Goal: Transaction & Acquisition: Obtain resource

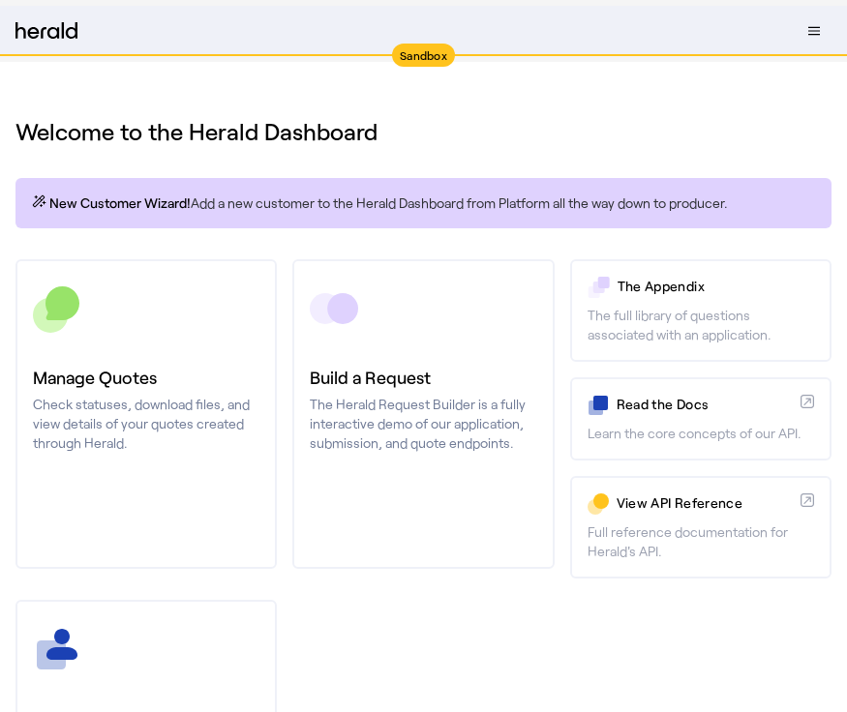
click at [532, 118] on h1 "Welcome to the Herald Dashboard" at bounding box center [423, 131] width 816 height 31
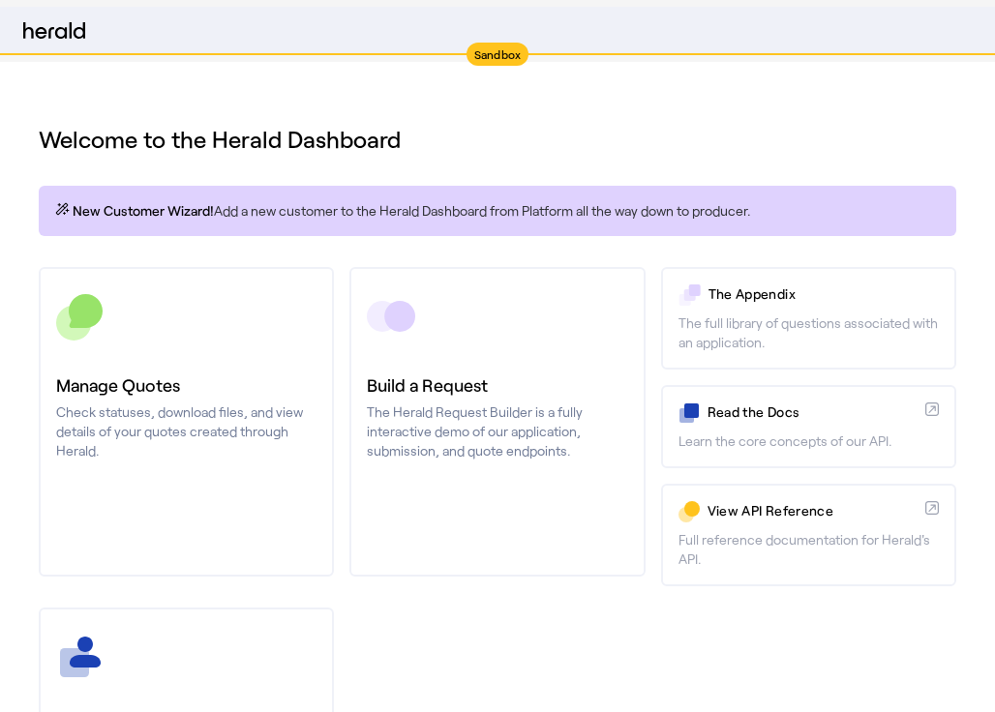
select select "pfm_2v8p_herald_api"
select select "*******"
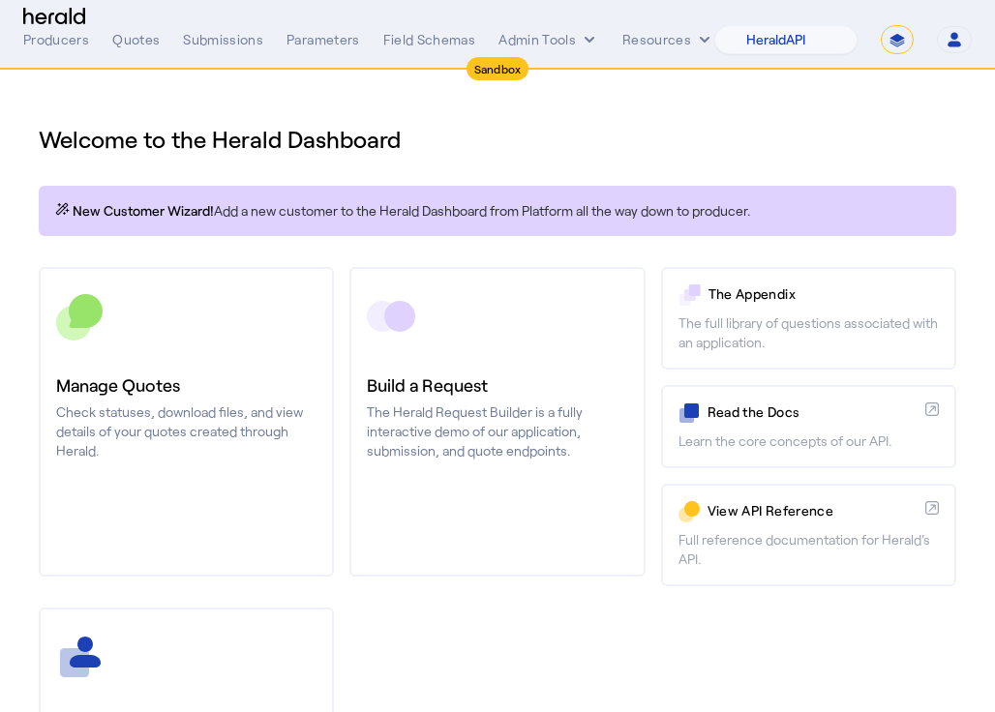
click at [566, 27] on div "Producers Quotes Submissions Parameters Field Schemas Admin Tools Resources 1Fo…" at bounding box center [497, 39] width 949 height 29
click at [564, 37] on button "Admin Tools" at bounding box center [549, 39] width 101 height 19
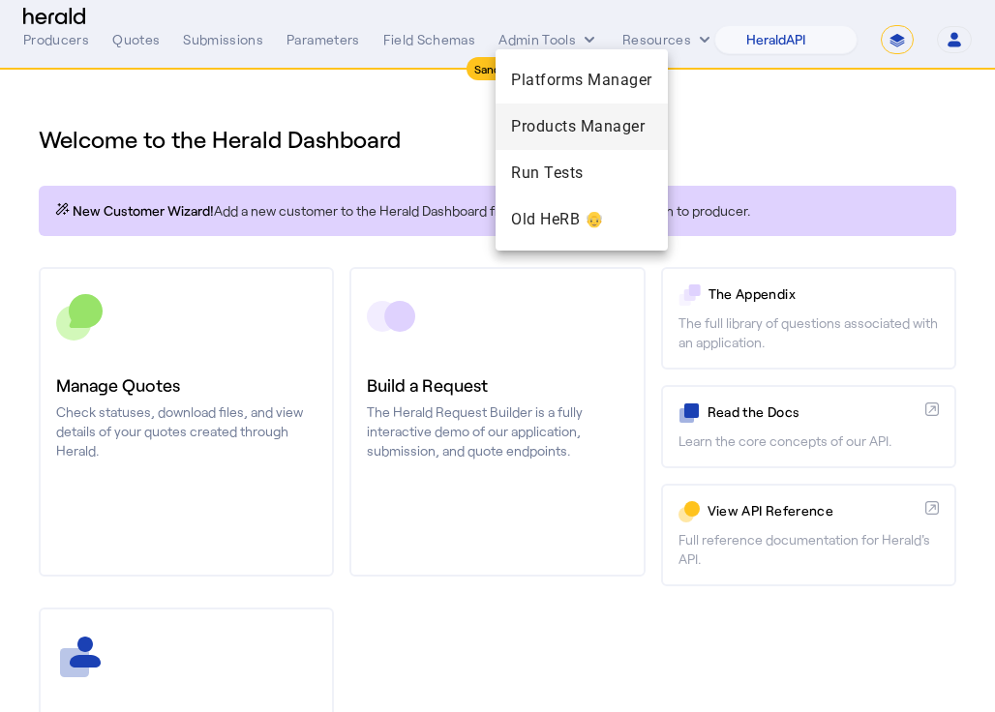
click at [556, 116] on span "Products Manager" at bounding box center [581, 126] width 141 height 23
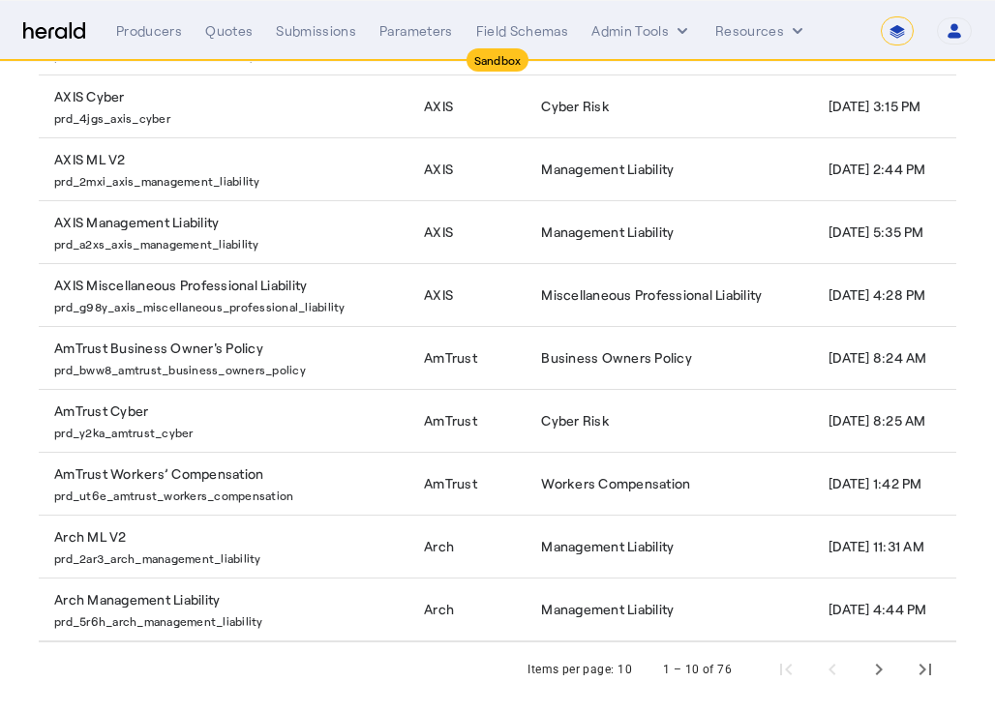
scroll to position [339, 0]
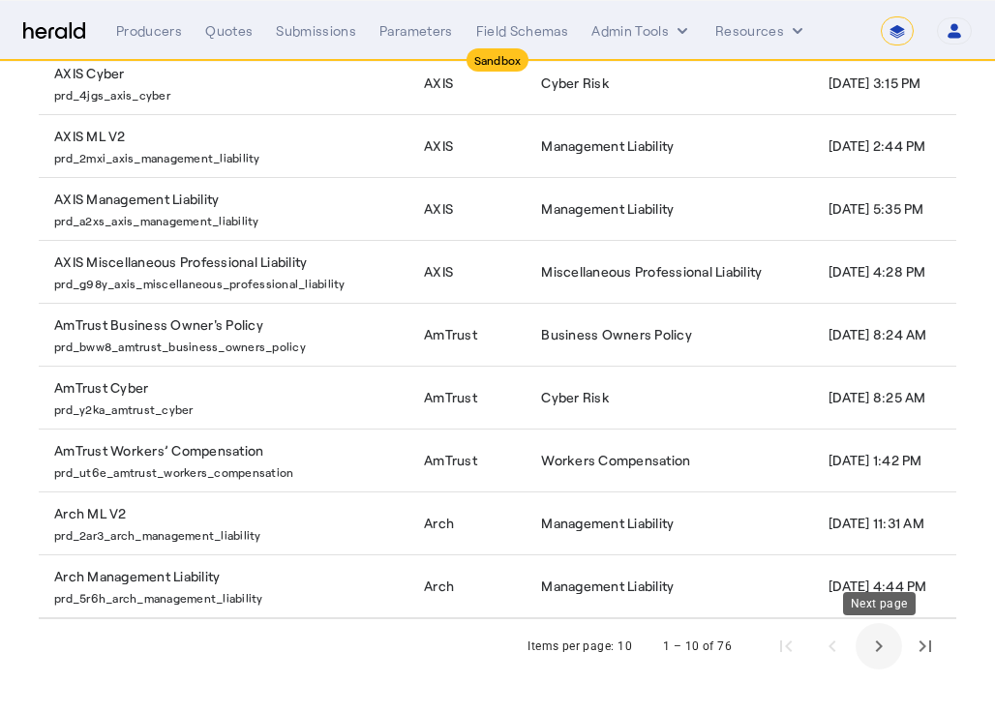
click at [846, 642] on span "Next page" at bounding box center [879, 646] width 46 height 46
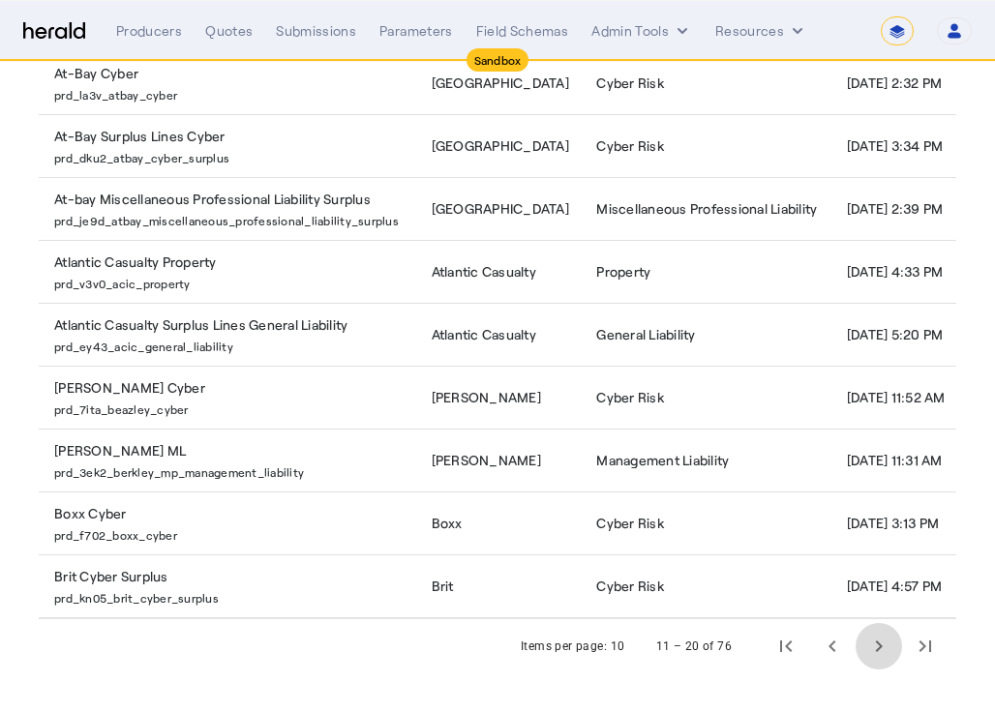
click at [846, 642] on span "Next page" at bounding box center [879, 646] width 46 height 46
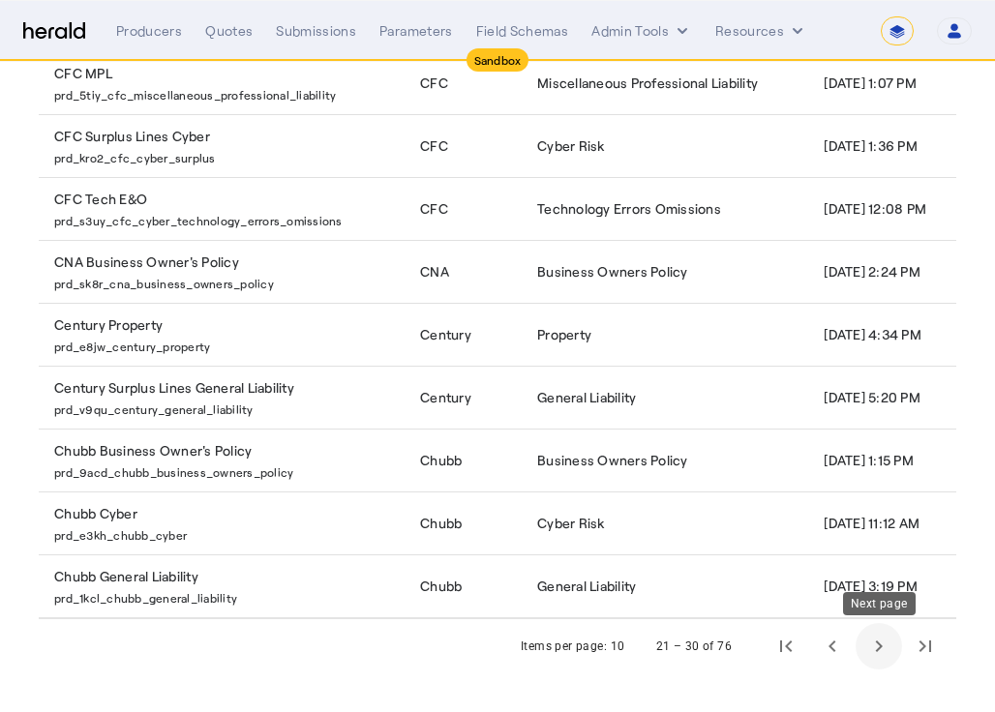
click at [846, 649] on span "Next page" at bounding box center [879, 646] width 46 height 46
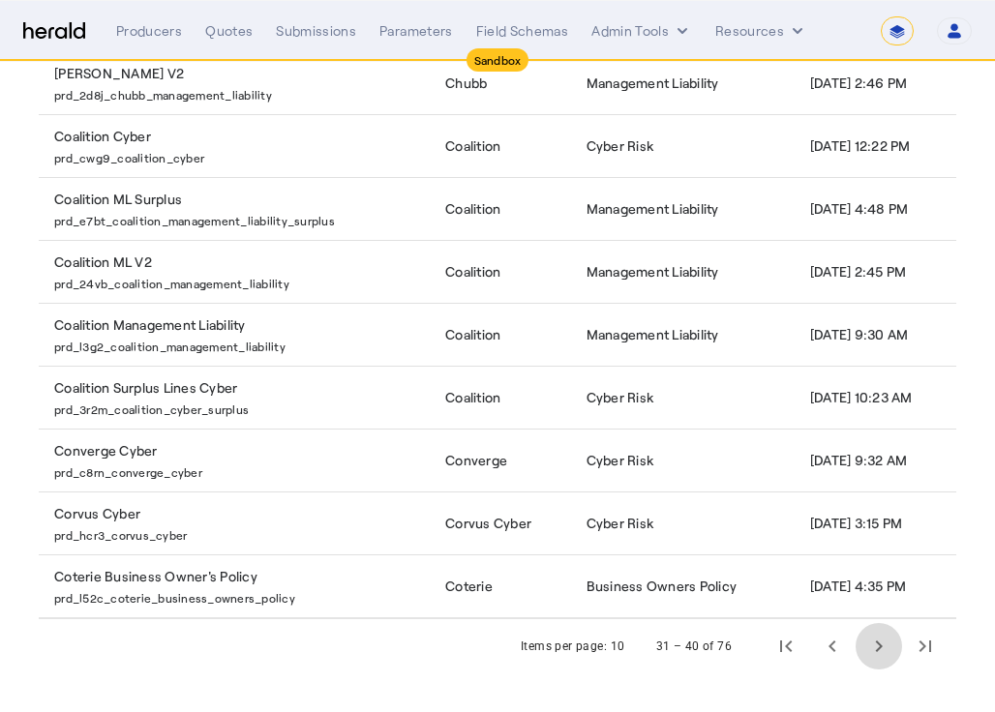
click at [846, 649] on span "Next page" at bounding box center [879, 646] width 46 height 46
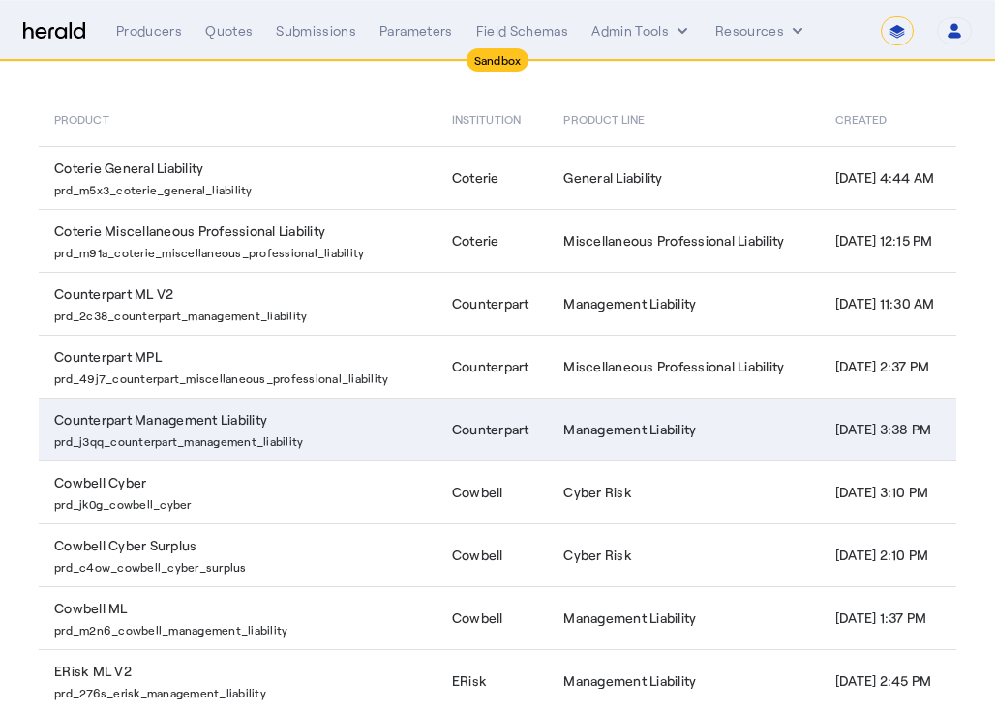
scroll to position [205, 0]
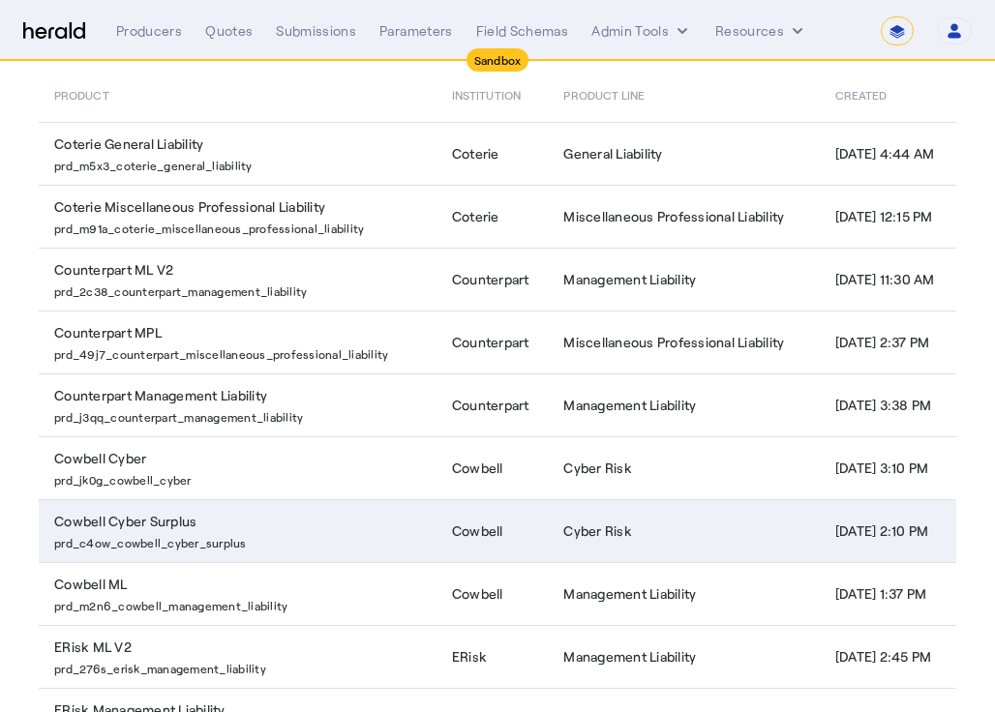
click at [300, 516] on td "Cowbell Cyber Surplus prd_c4ow_cowbell_cyber_surplus" at bounding box center [238, 530] width 398 height 63
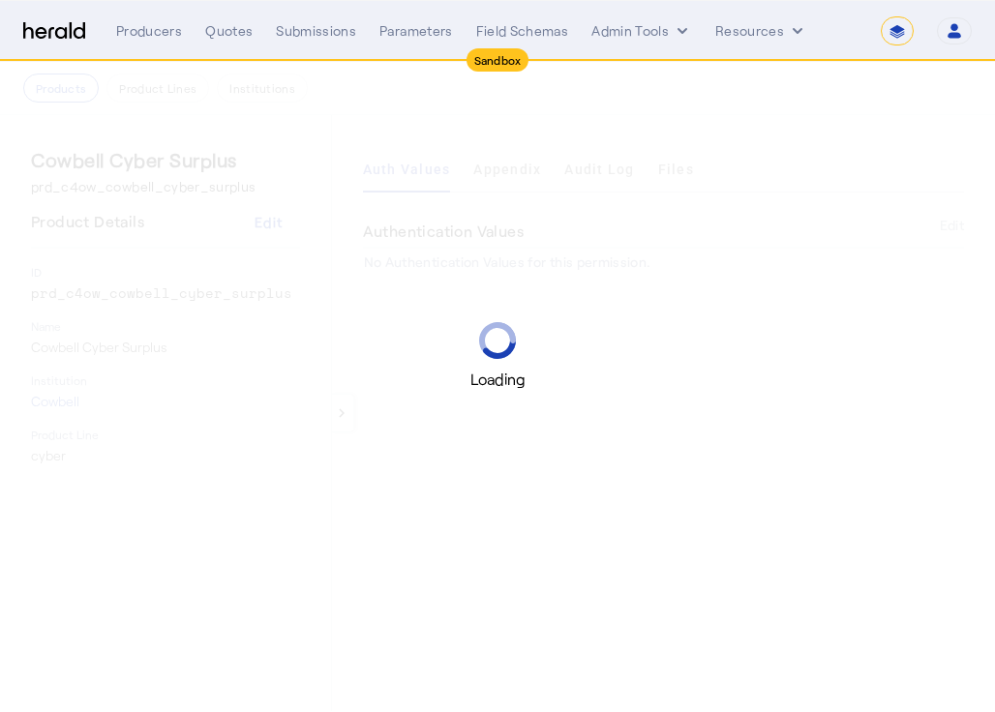
click at [581, 112] on div "Loading" at bounding box center [497, 356] width 995 height 712
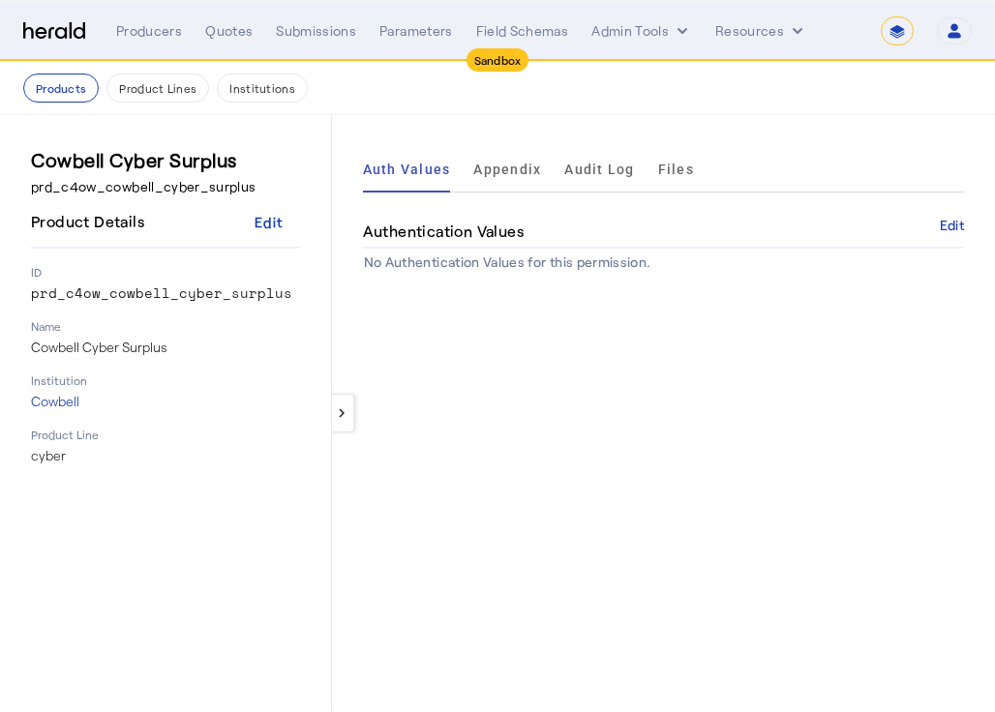
click at [450, 122] on div "keyboard_arrow_left Auth Values Appendix Audit Log Files Authentication Values …" at bounding box center [663, 413] width 663 height 596
click at [673, 168] on span "Files" at bounding box center [676, 170] width 36 height 14
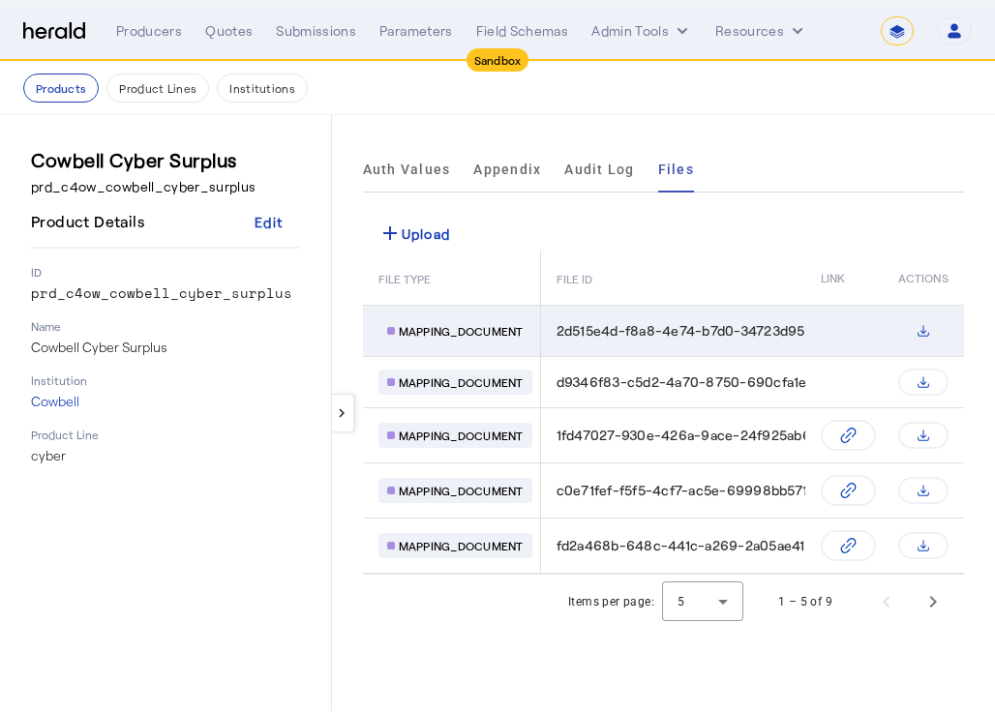
click at [846, 327] on icon "Table view of all product files" at bounding box center [923, 330] width 15 height 15
